Goal: Complete application form: Complete application form

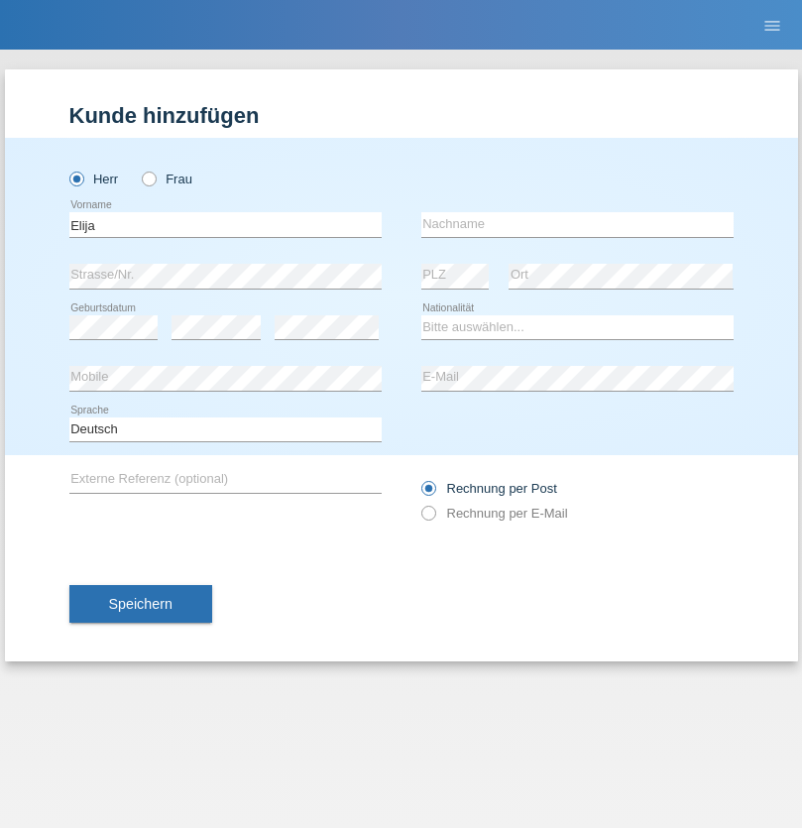
type input "Elija"
click at [577, 224] on input "text" at bounding box center [577, 224] width 312 height 25
type input "[PERSON_NAME]"
select select "CH"
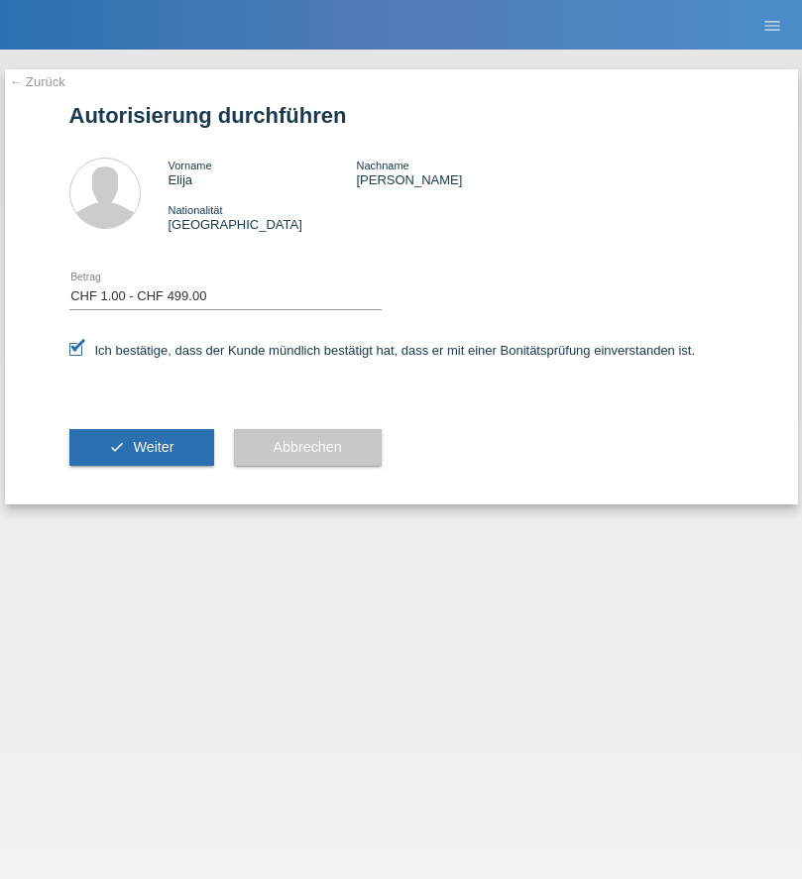
select select "1"
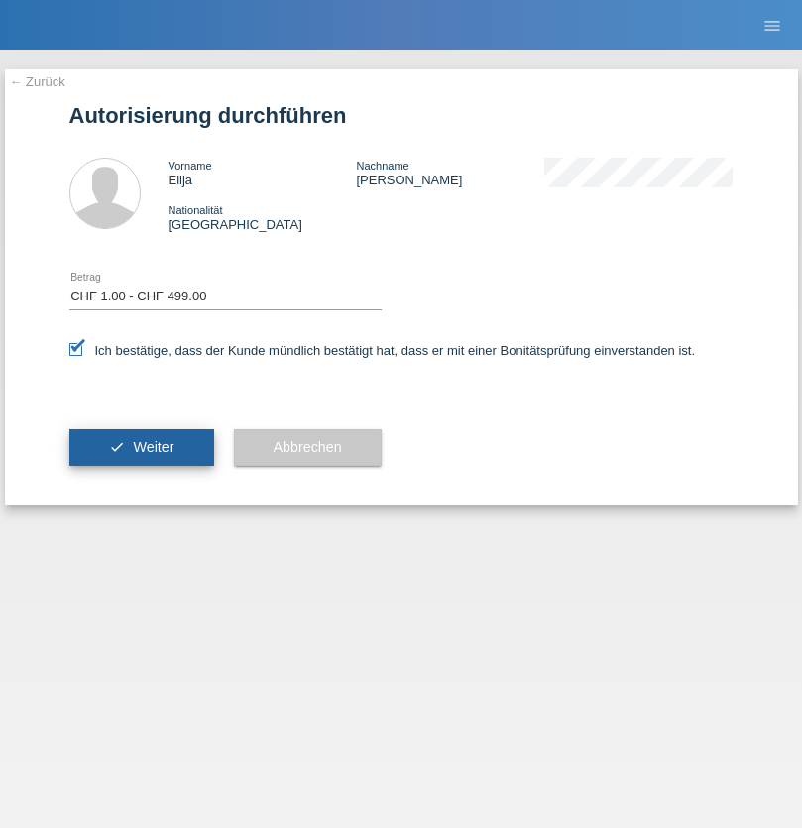
click at [141, 447] on span "Weiter" at bounding box center [153, 447] width 41 height 16
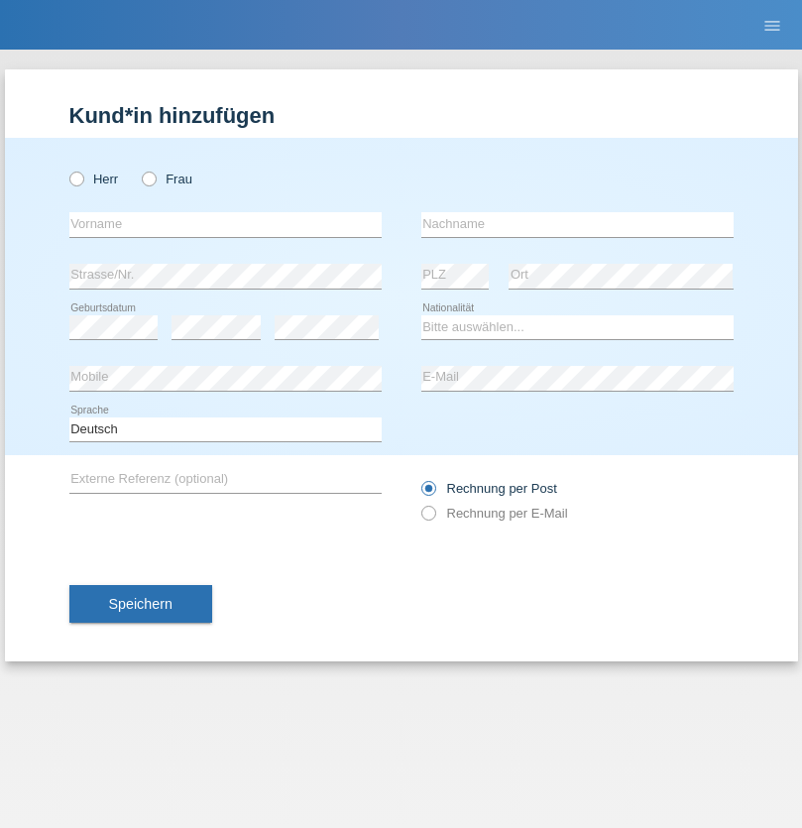
radio input "true"
click at [225, 224] on input "text" at bounding box center [225, 224] width 312 height 25
type input "mirvete"
click at [577, 224] on input "text" at bounding box center [577, 224] width 312 height 25
type input "avdiji"
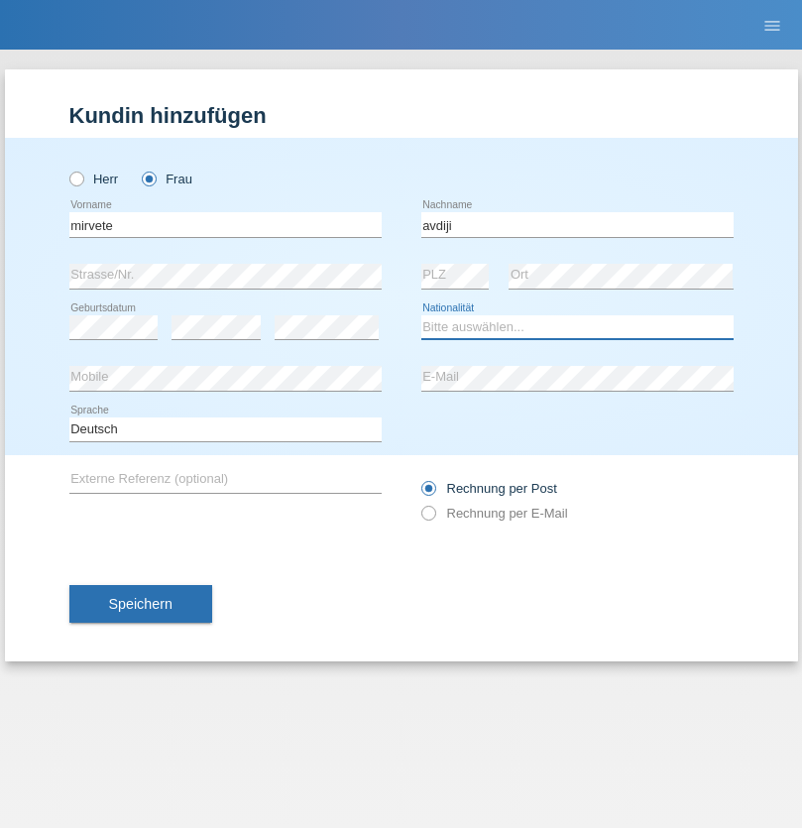
select select "CH"
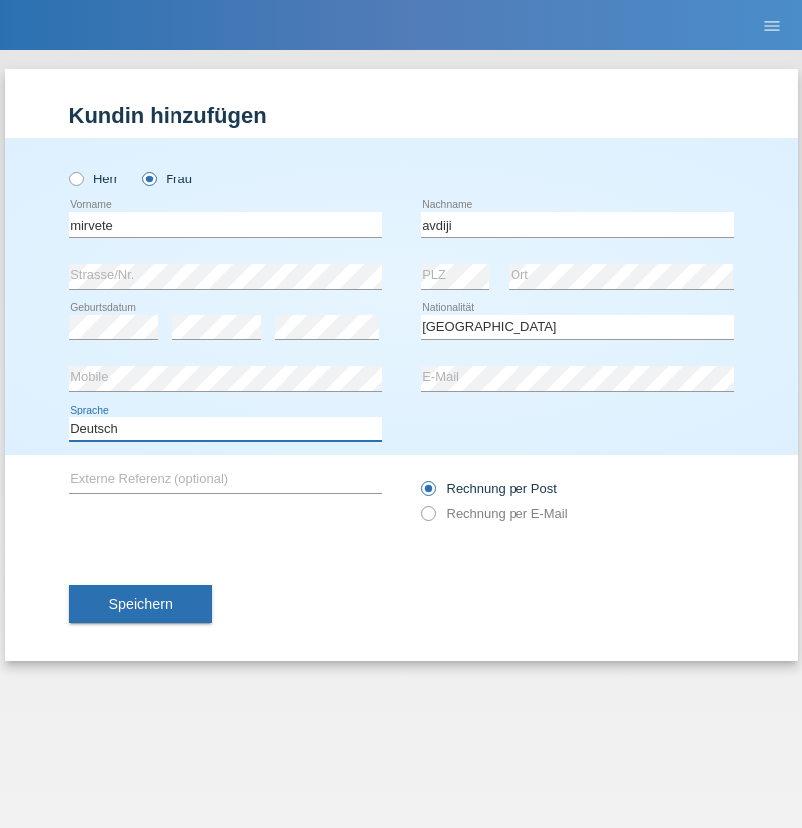
select select "en"
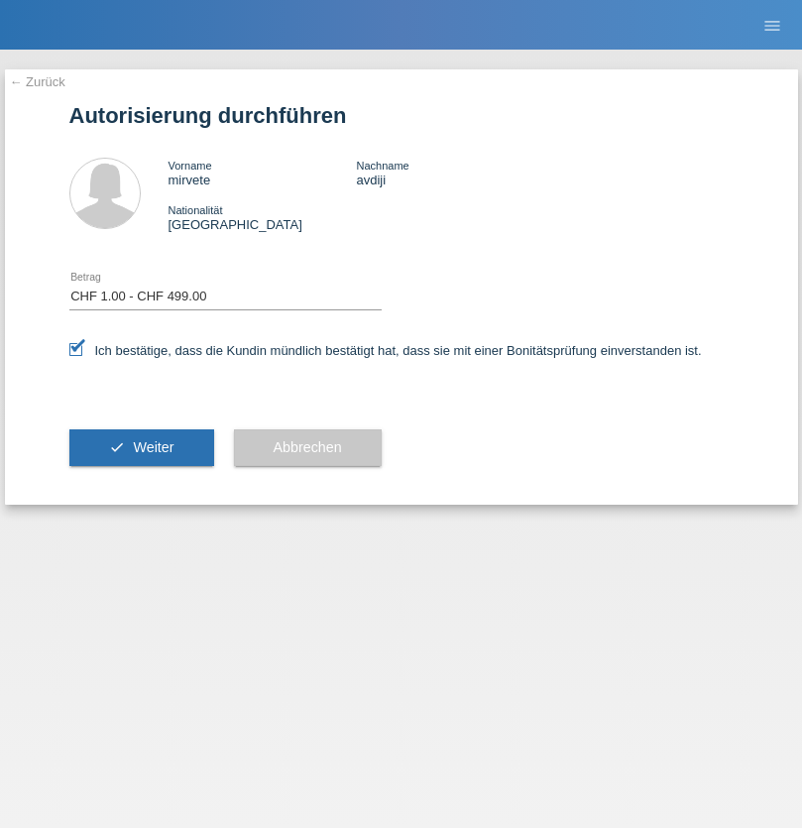
select select "1"
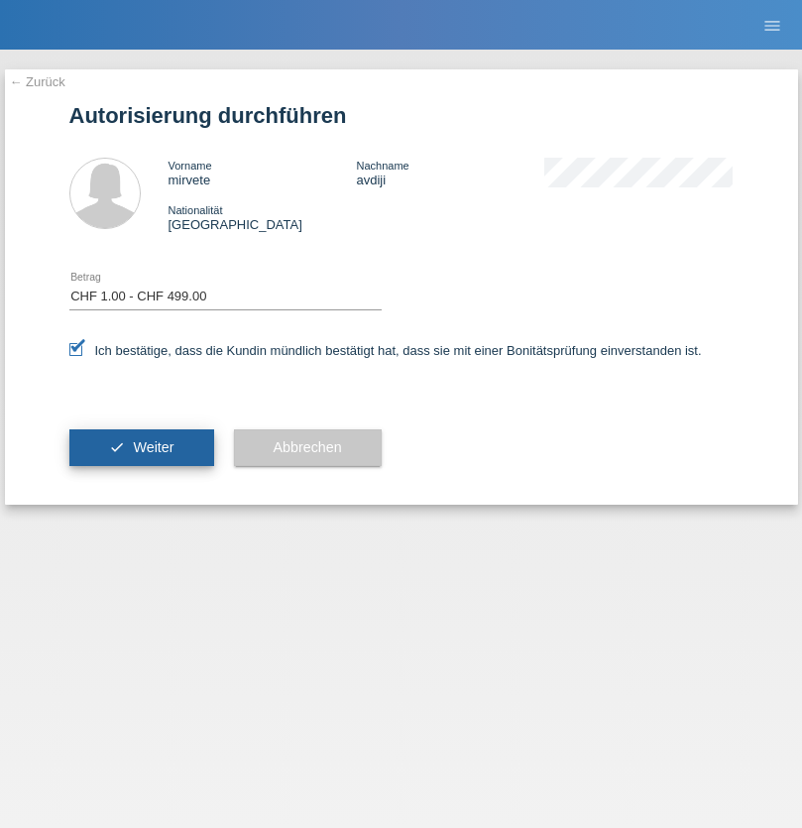
click at [141, 447] on span "Weiter" at bounding box center [153, 447] width 41 height 16
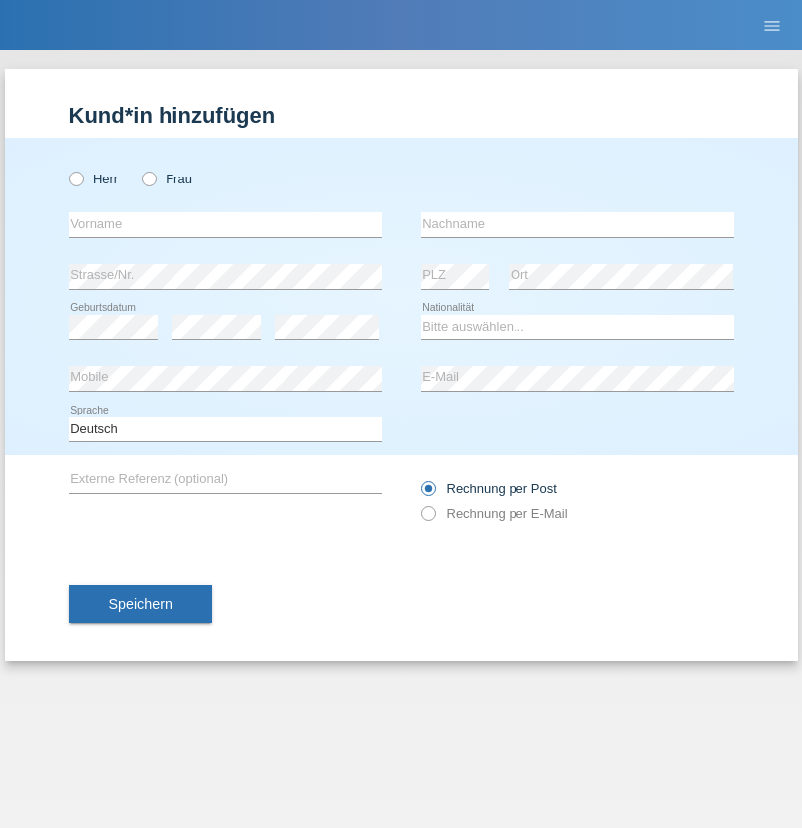
radio input "true"
click at [225, 224] on input "text" at bounding box center [225, 224] width 312 height 25
type input "[PERSON_NAME]"
click at [577, 224] on input "text" at bounding box center [577, 224] width 312 height 25
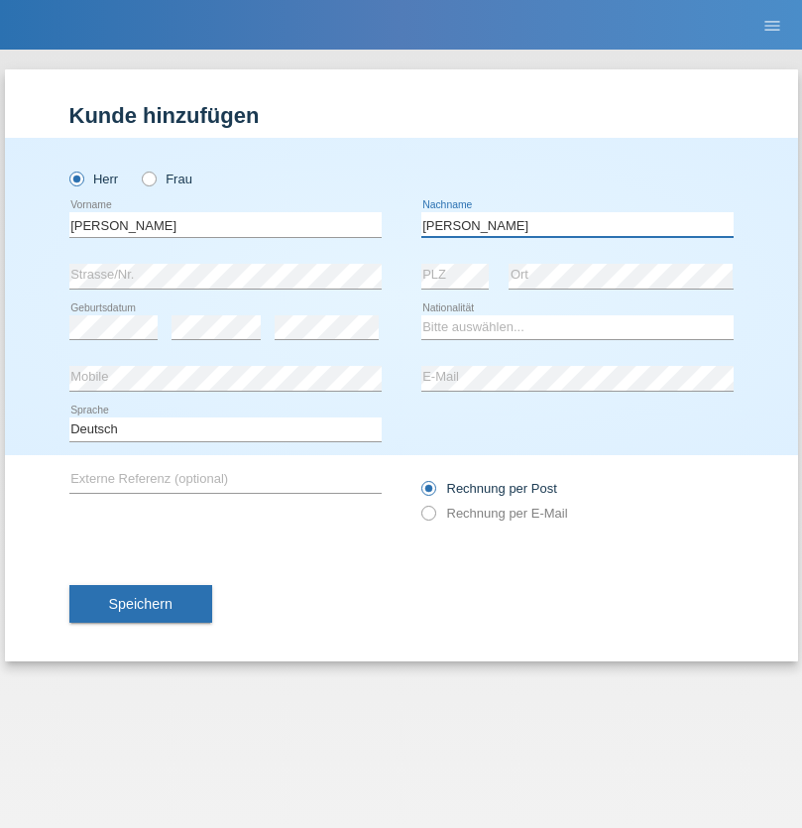
type input "[PERSON_NAME]"
select select "ES"
select select "C"
select select "19"
select select "07"
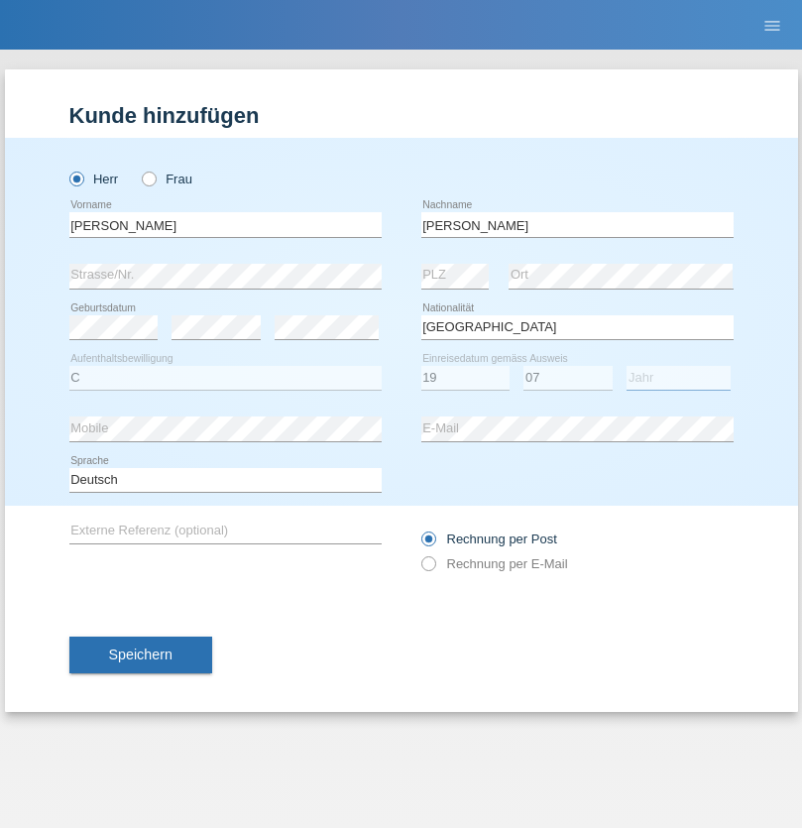
select select "2021"
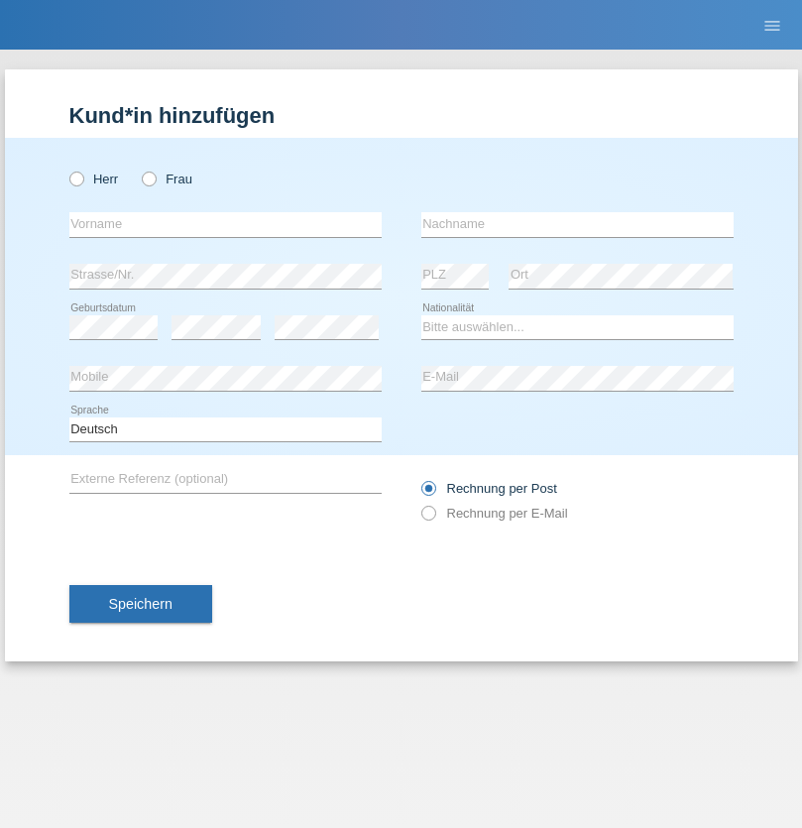
radio input "true"
click at [225, 224] on input "text" at bounding box center [225, 224] width 312 height 25
type input "Mohamed"
click at [577, 224] on input "text" at bounding box center [577, 224] width 312 height 25
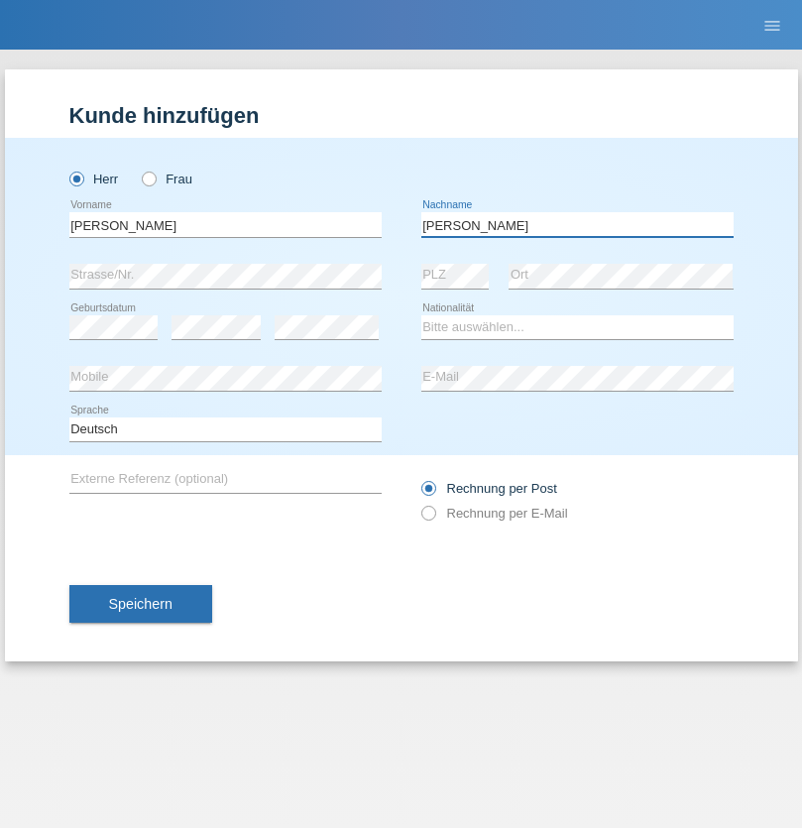
type input "Mohamed"
select select "SY"
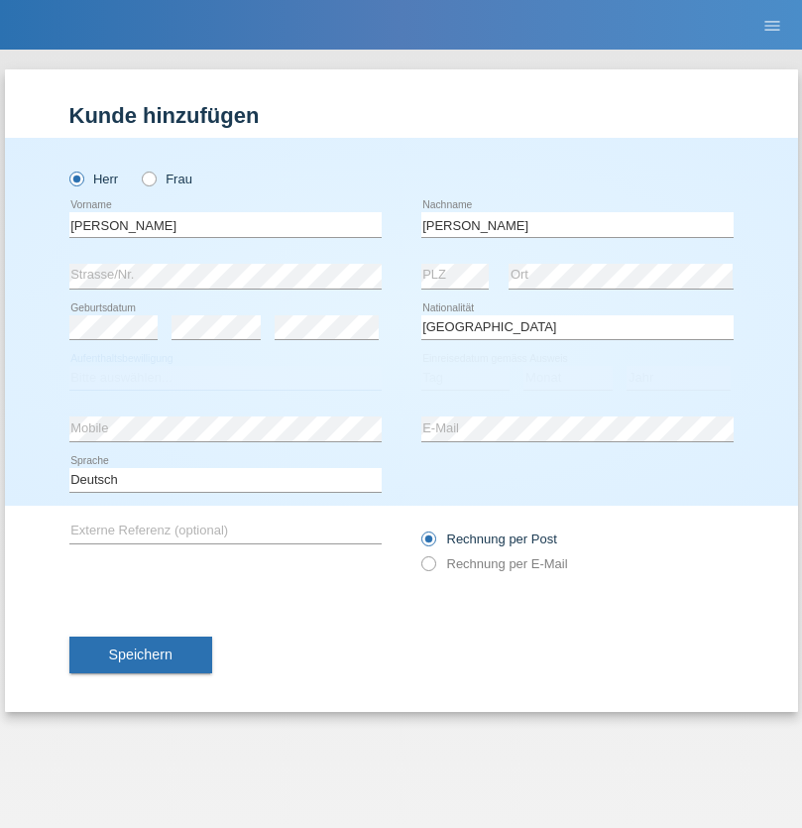
select select "C"
select select "21"
select select "12"
select select "2013"
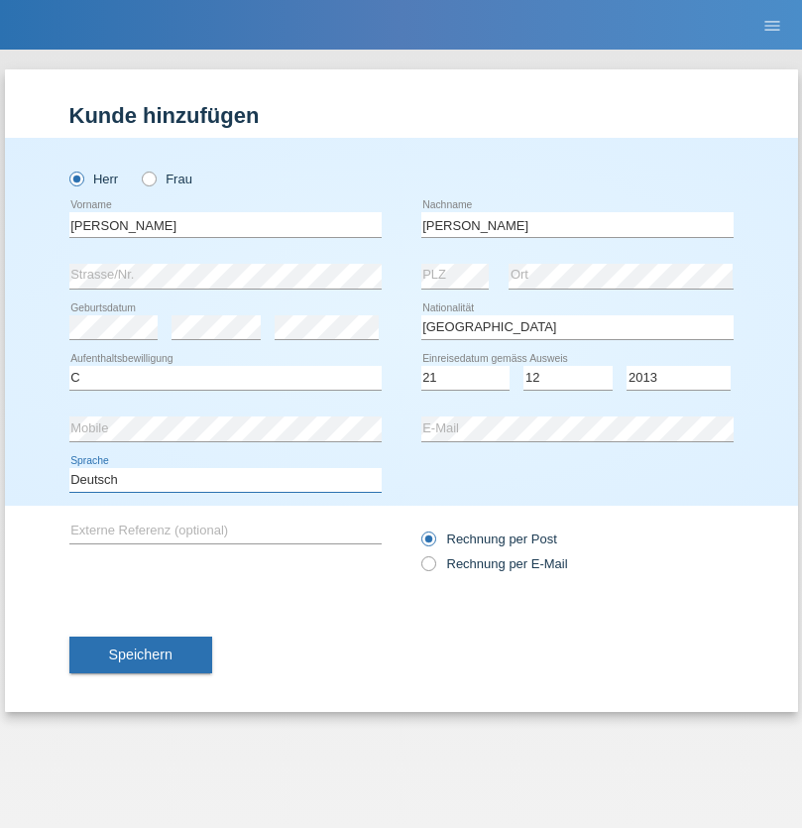
select select "en"
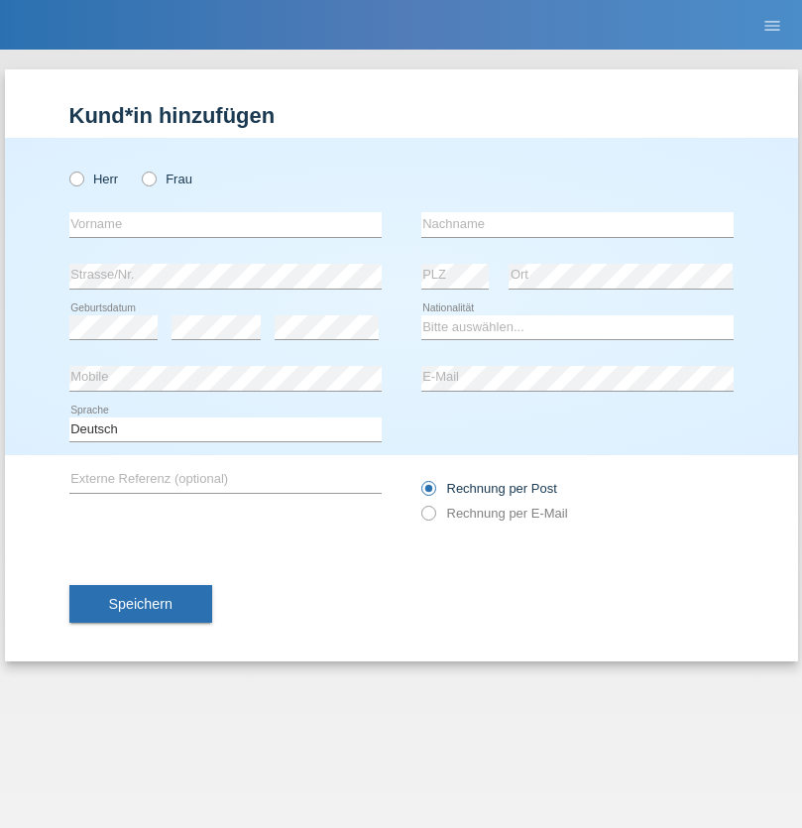
radio input "true"
click at [225, 224] on input "text" at bounding box center [225, 224] width 312 height 25
type input "David"
click at [577, 224] on input "text" at bounding box center [577, 224] width 312 height 25
type input "Senn"
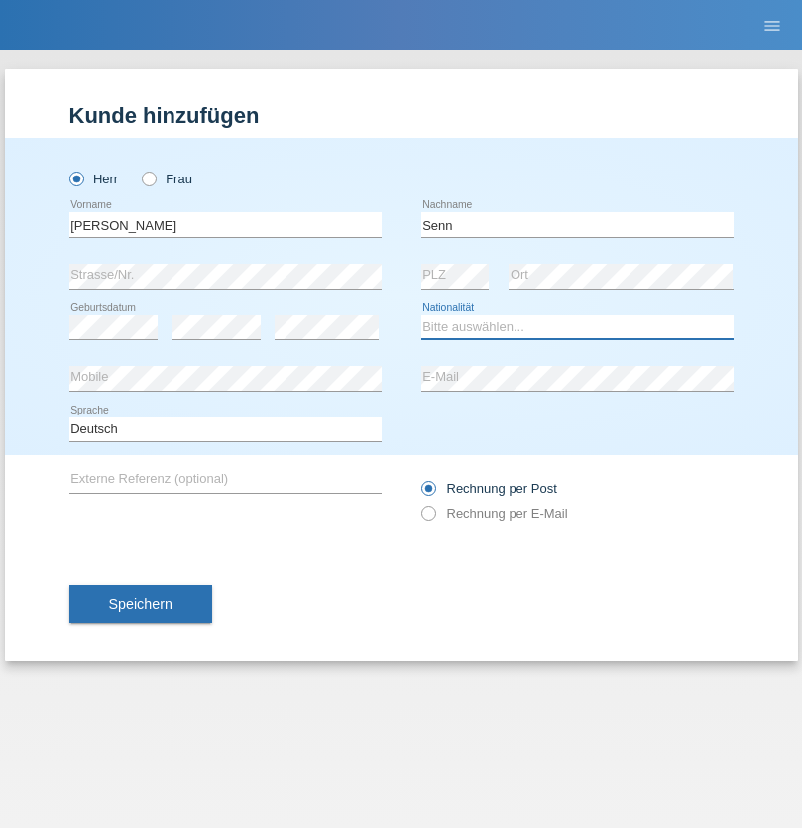
select select "CH"
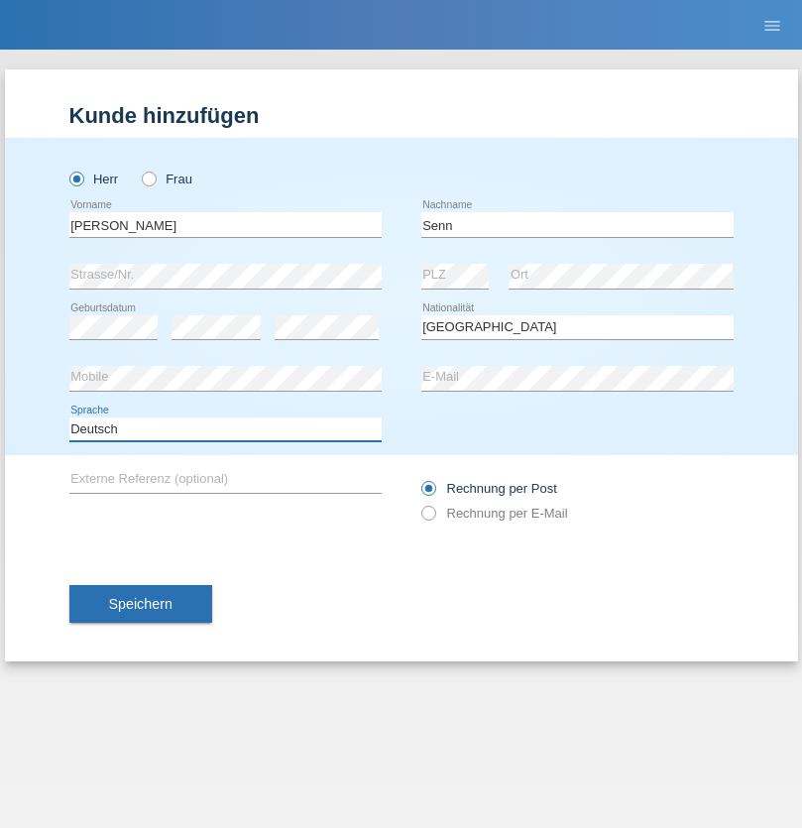
select select "en"
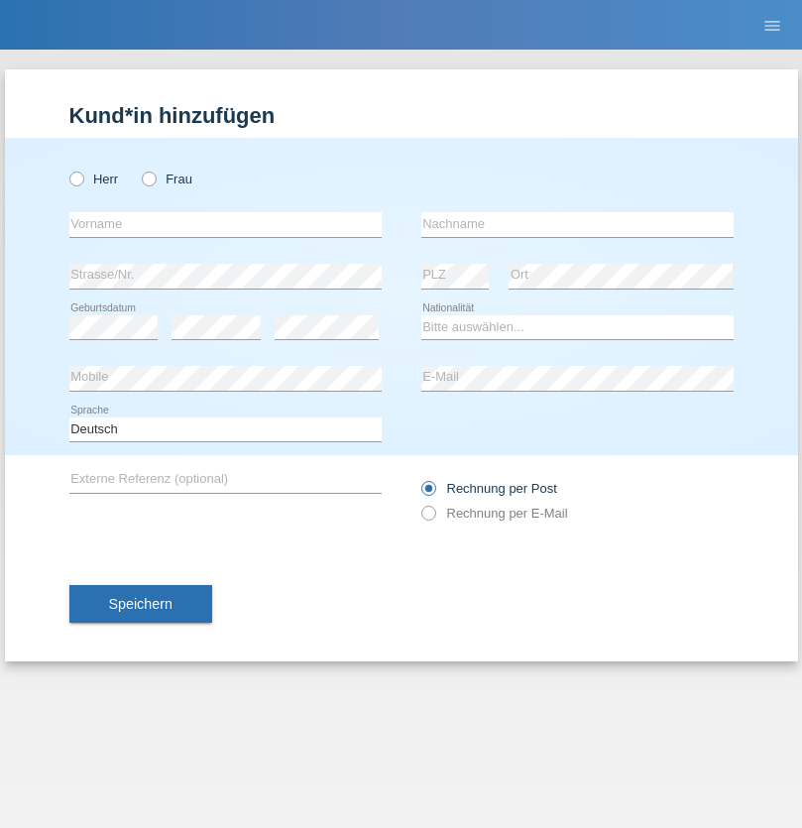
radio input "true"
click at [225, 224] on input "text" at bounding box center [225, 224] width 312 height 25
type input "firat"
click at [577, 224] on input "text" at bounding box center [577, 224] width 312 height 25
type input "kara"
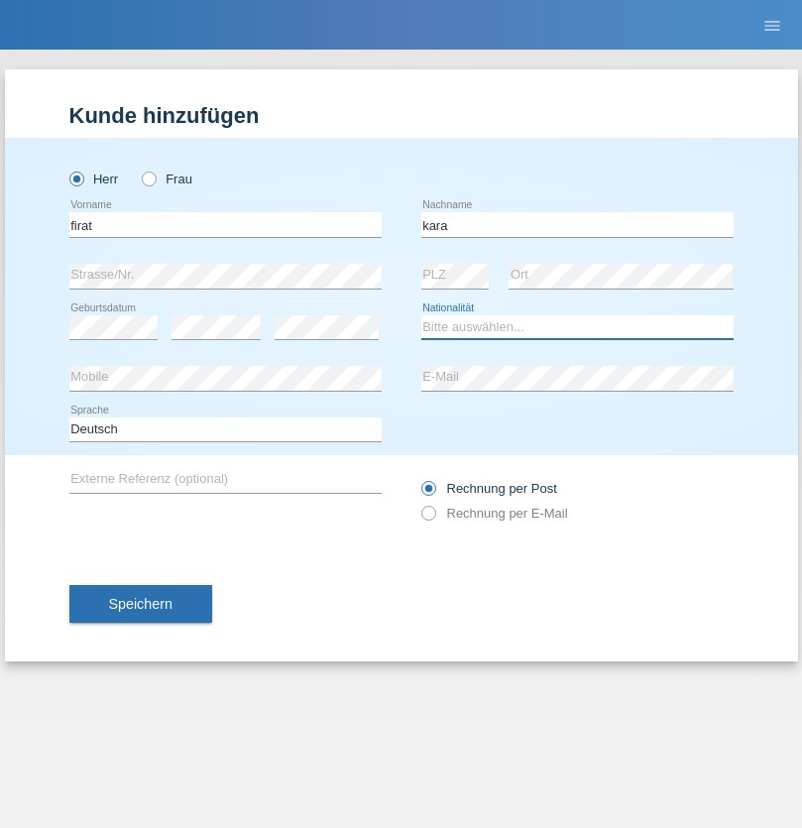
select select "CH"
radio input "true"
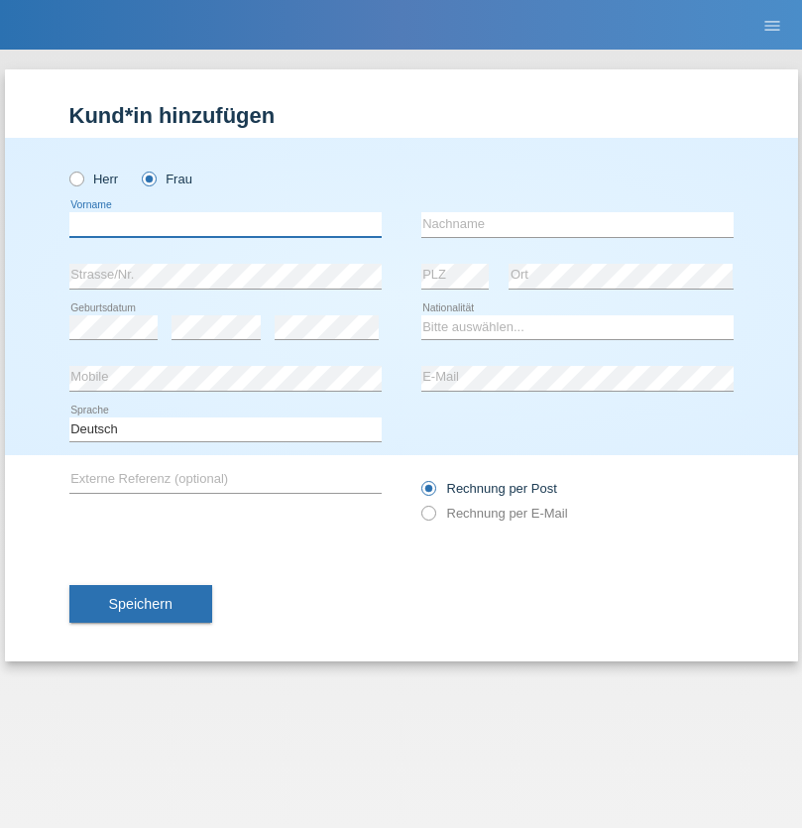
click at [225, 224] on input "text" at bounding box center [225, 224] width 312 height 25
type input "Rihanna"
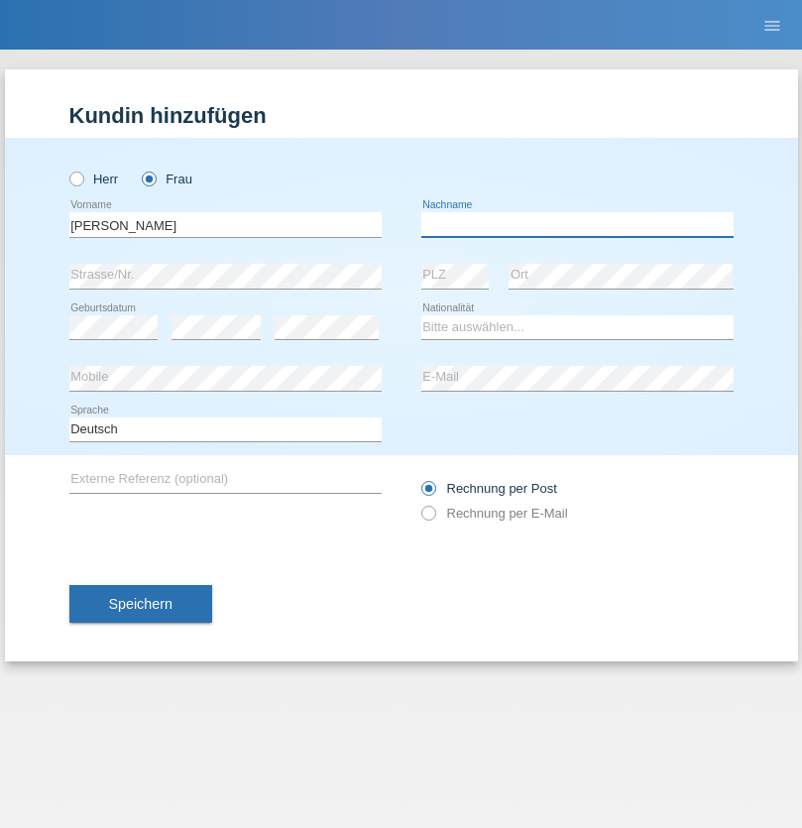
click at [577, 224] on input "text" at bounding box center [577, 224] width 312 height 25
type input "Dössegger"
select select "CH"
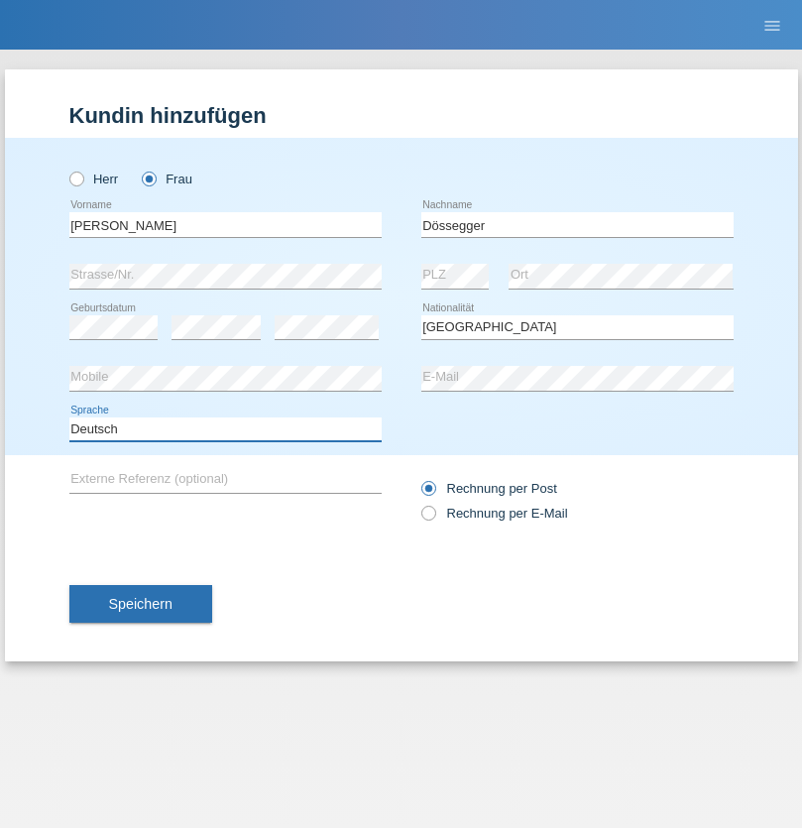
select select "en"
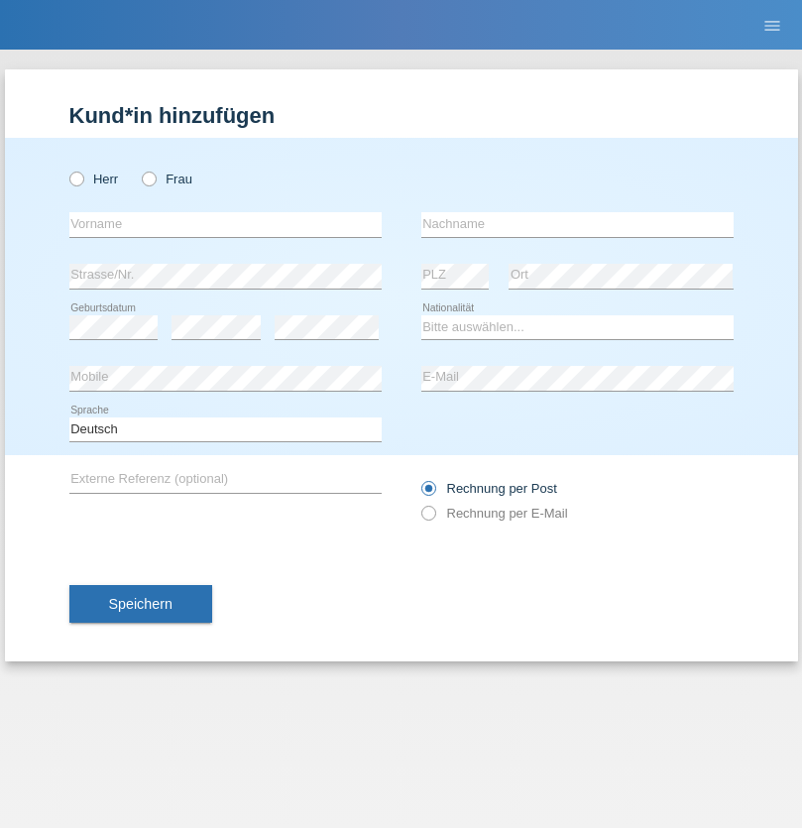
radio input "true"
click at [225, 224] on input "text" at bounding box center [225, 224] width 312 height 25
type input "Senije"
click at [577, 224] on input "text" at bounding box center [577, 224] width 312 height 25
type input "[DEMOGRAPHIC_DATA]"
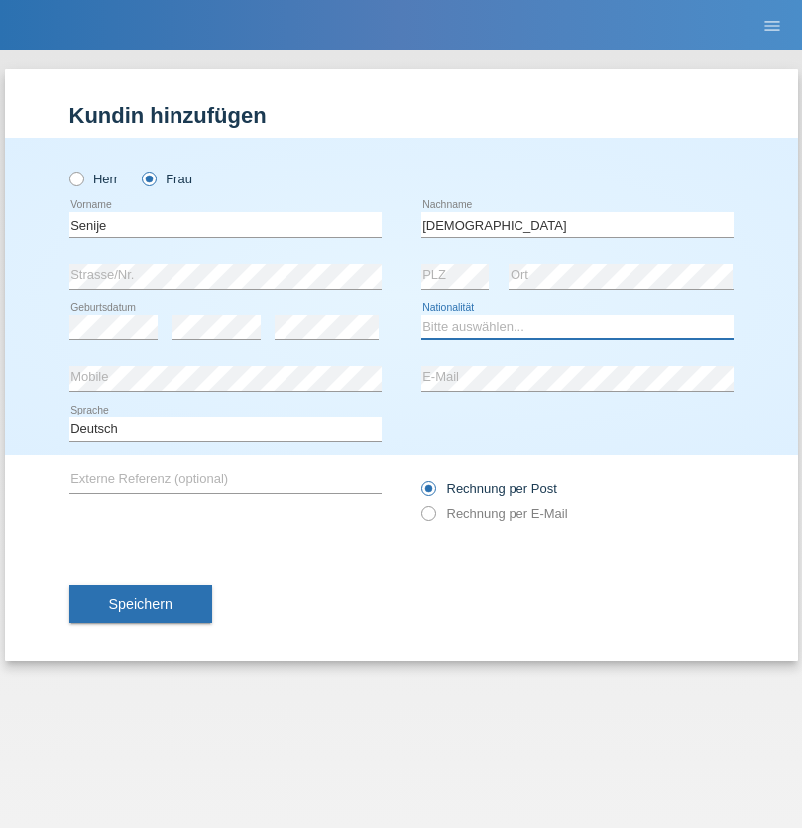
select select "CH"
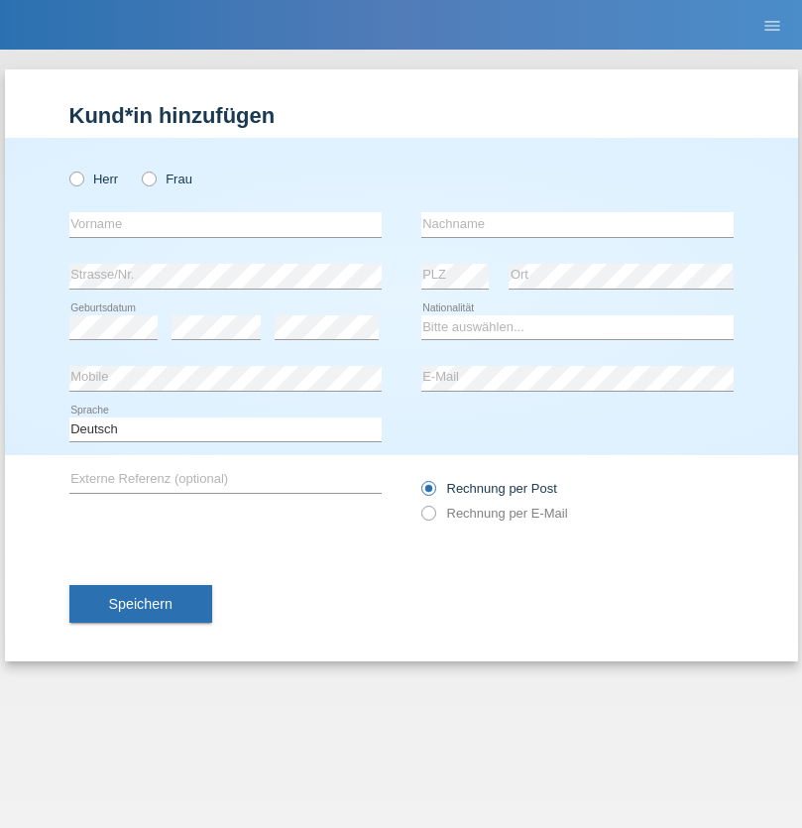
radio input "true"
click at [225, 224] on input "text" at bounding box center [225, 224] width 312 height 25
type input "Andy"
click at [577, 224] on input "text" at bounding box center [577, 224] width 312 height 25
type input "Priestley"
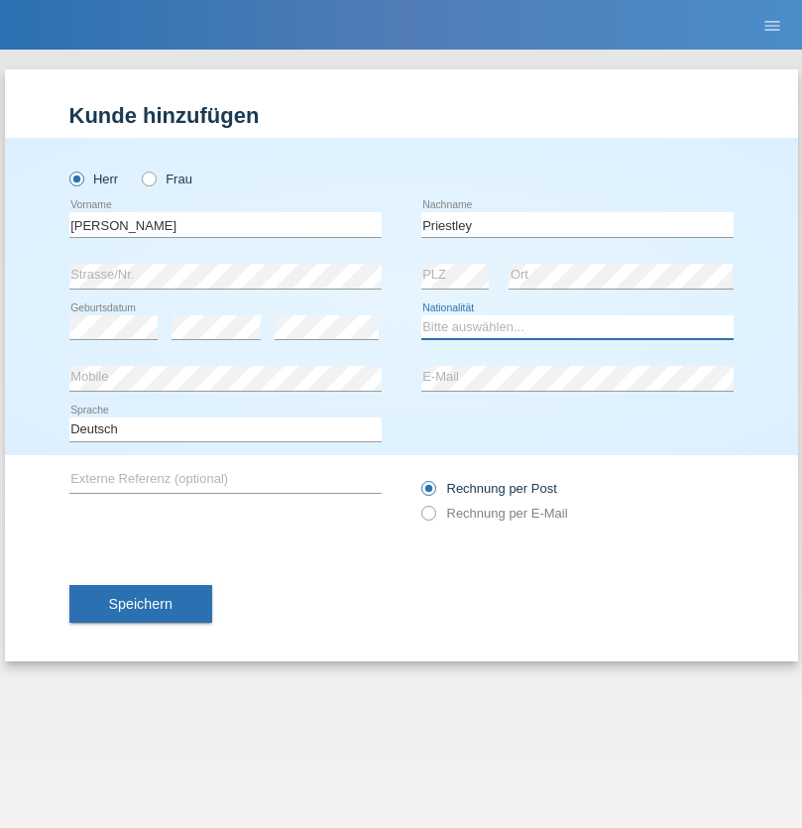
select select "CH"
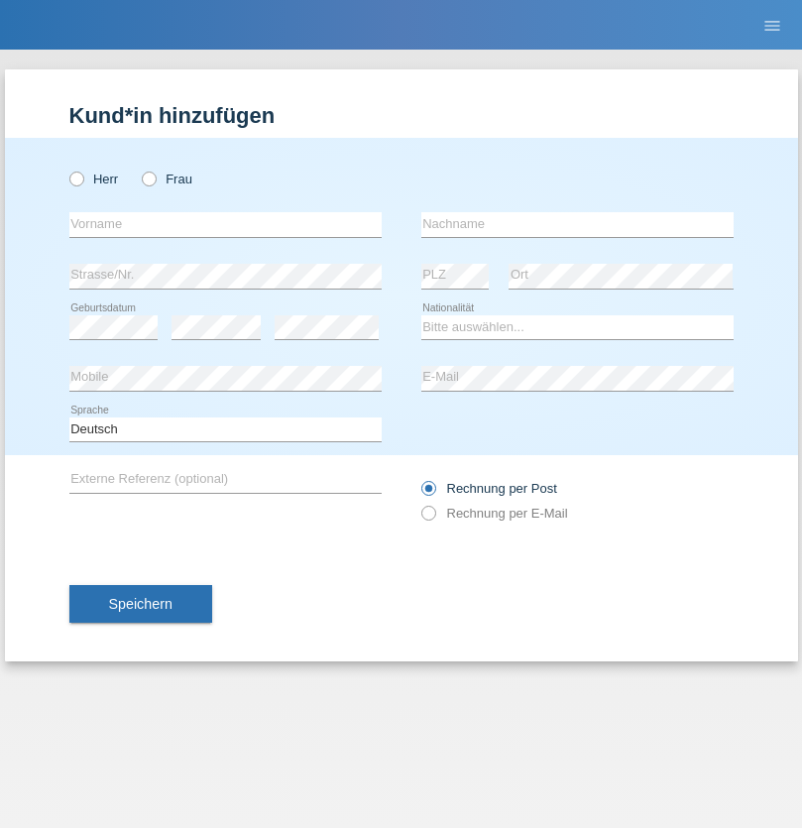
radio input "true"
click at [225, 224] on input "text" at bounding box center [225, 224] width 312 height 25
type input "[PERSON_NAME]"
click at [577, 224] on input "text" at bounding box center [577, 224] width 312 height 25
type input "Fortugno"
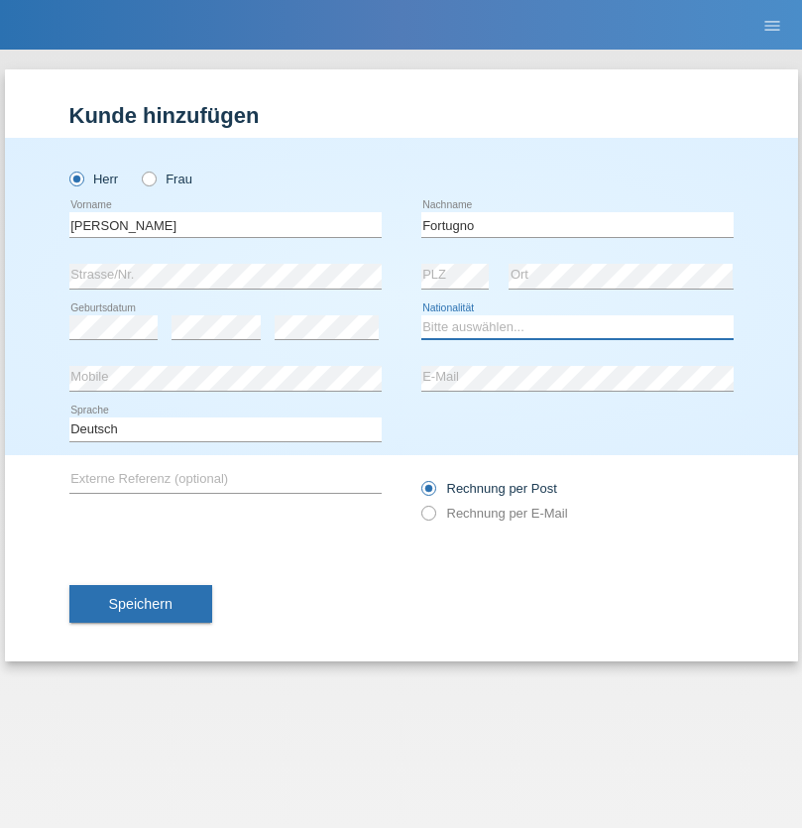
select select "IT"
select select "C"
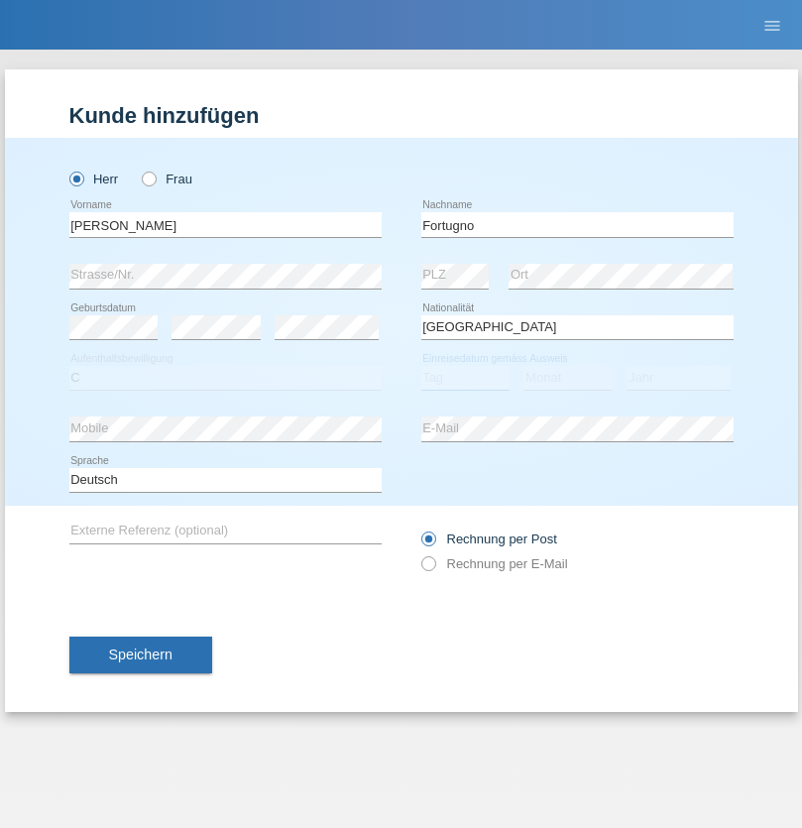
select select "09"
select select "08"
select select "2006"
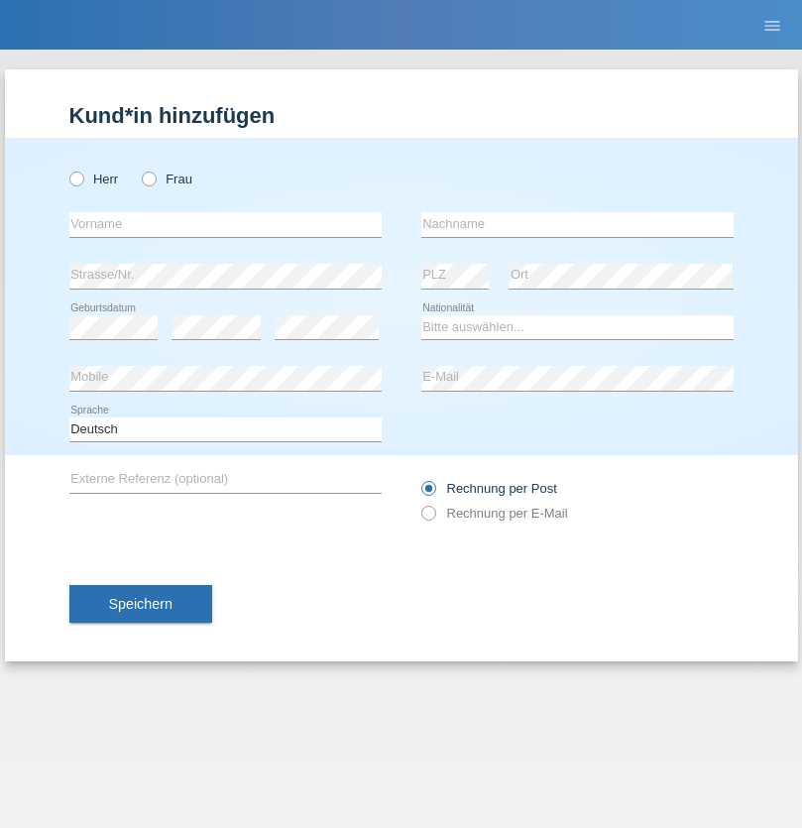
radio input "true"
click at [225, 224] on input "text" at bounding box center [225, 224] width 312 height 25
type input "Farkash"
click at [577, 224] on input "text" at bounding box center [577, 224] width 312 height 25
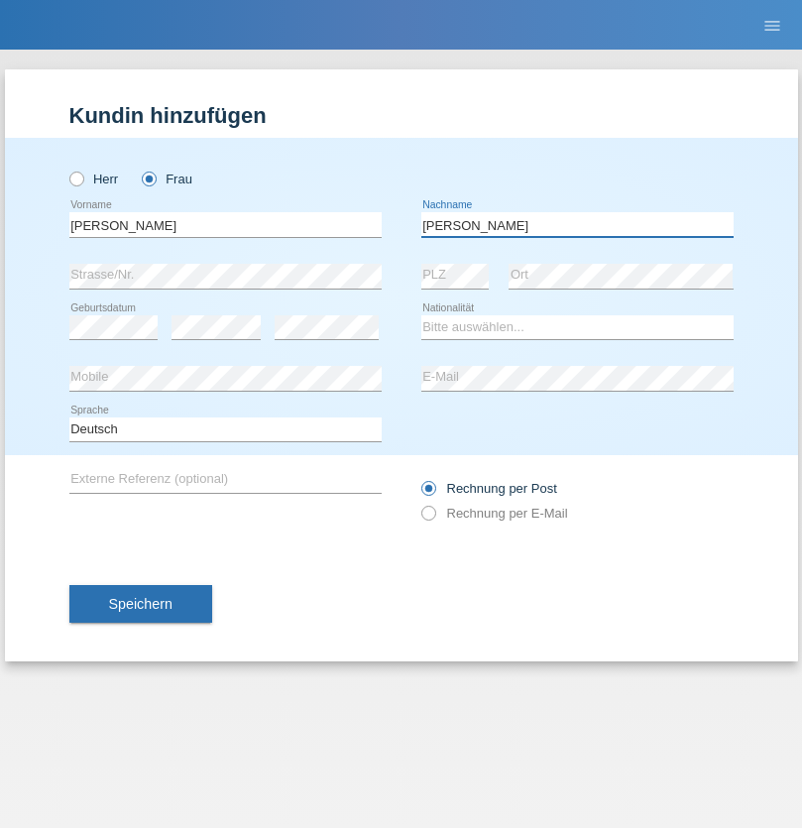
type input "Yolana"
select select "UA"
select select "C"
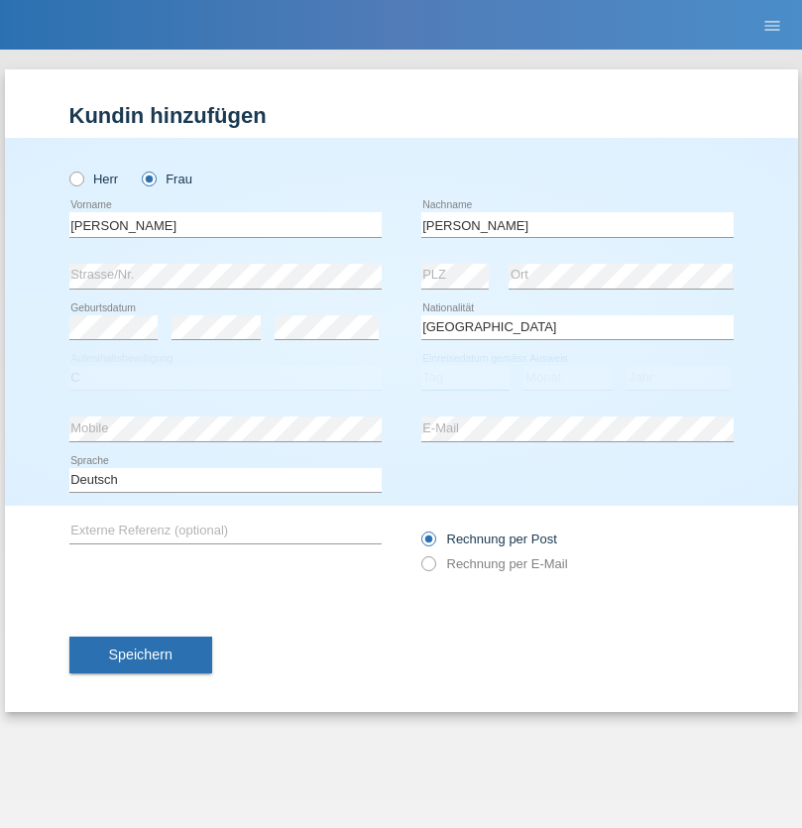
select select "23"
select select "10"
select select "2021"
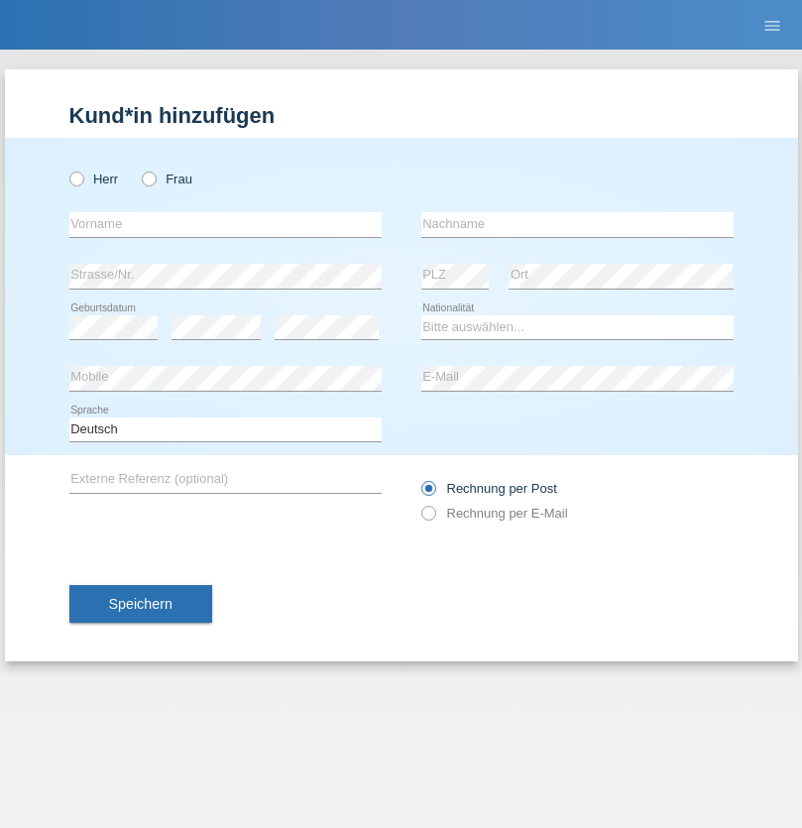
radio input "true"
click at [225, 224] on input "text" at bounding box center [225, 224] width 312 height 25
type input "Nuria"
click at [577, 224] on input "text" at bounding box center [577, 224] width 312 height 25
type input "D'Antino"
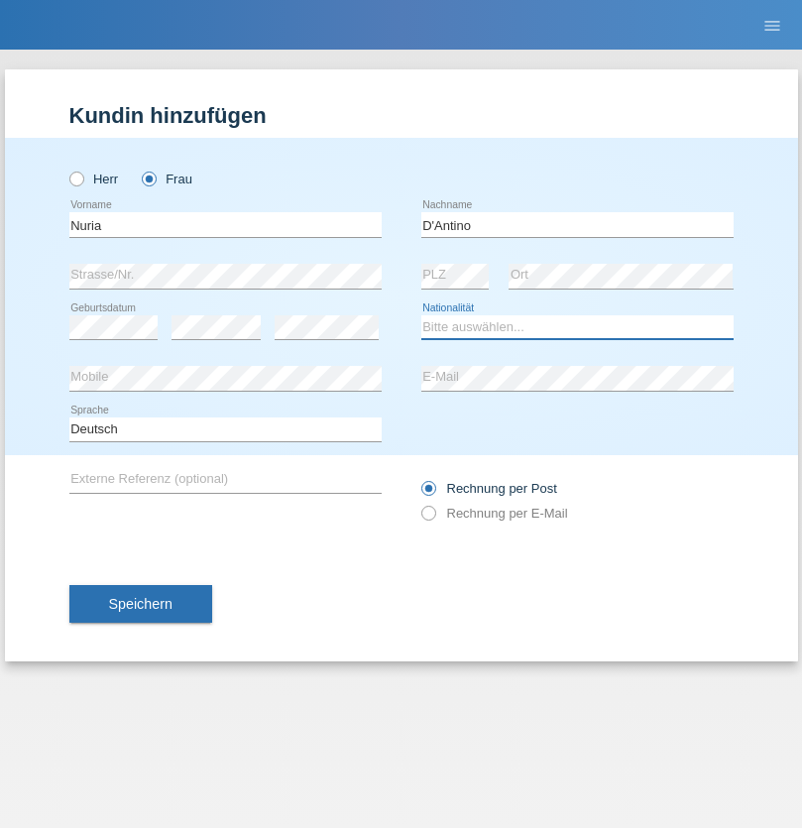
select select "CH"
